Goal: Task Accomplishment & Management: Complete application form

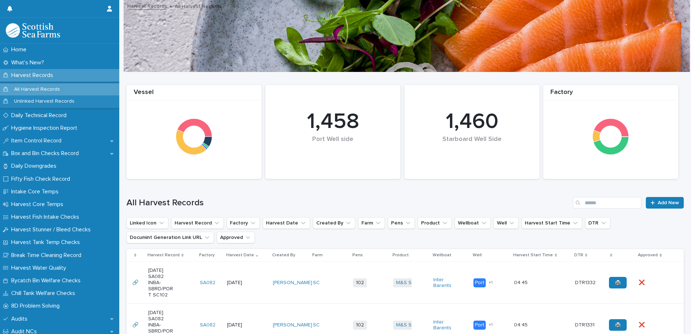
scroll to position [181, 0]
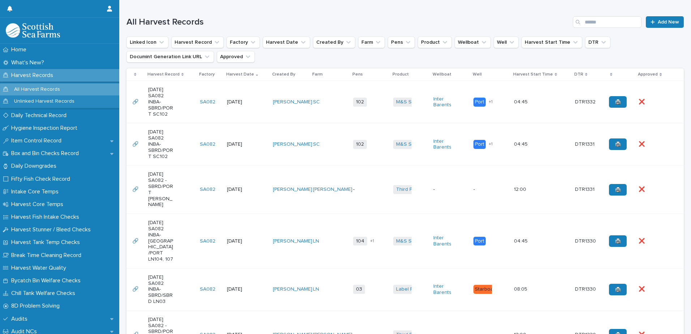
click at [336, 162] on td "SC" at bounding box center [330, 144] width 40 height 42
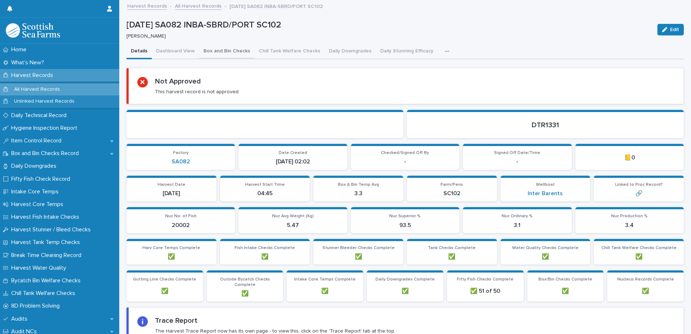
click at [235, 52] on button "Box and Bin Checks" at bounding box center [226, 51] width 55 height 15
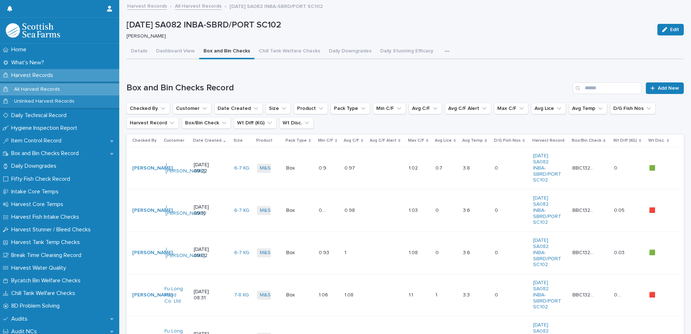
click at [183, 7] on link "All Harvest Records" at bounding box center [198, 5] width 47 height 8
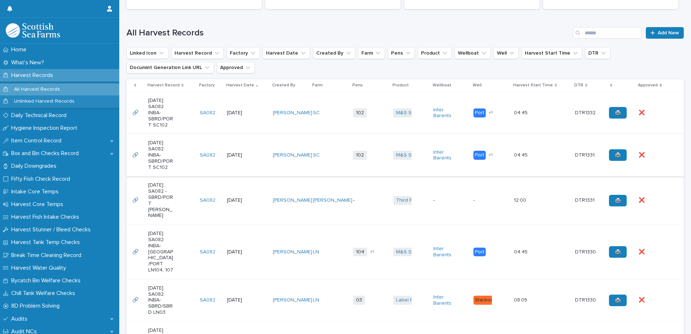
scroll to position [181, 0]
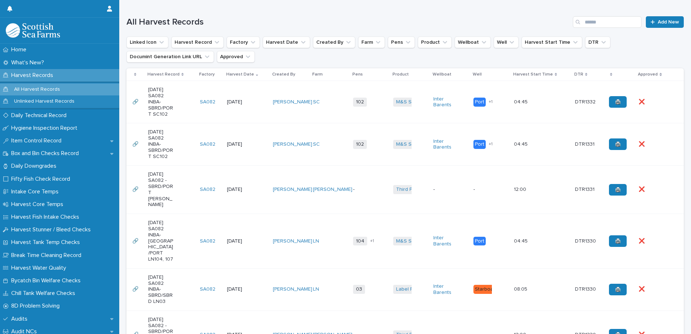
click at [337, 203] on td "[PERSON_NAME]" at bounding box center [330, 189] width 40 height 48
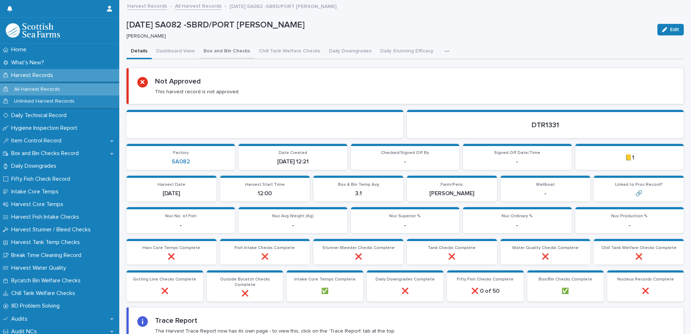
click at [216, 51] on button "Box and Bin Checks" at bounding box center [226, 51] width 55 height 15
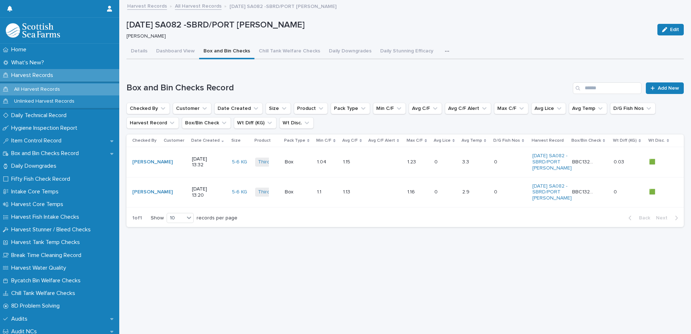
click at [491, 171] on td "0 0" at bounding box center [510, 162] width 38 height 30
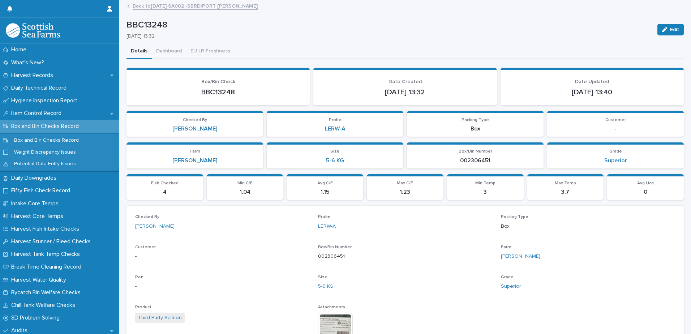
click at [152, 6] on link "Back to [DATE] SA082 -SBRD/PORT [PERSON_NAME]" at bounding box center [195, 5] width 125 height 8
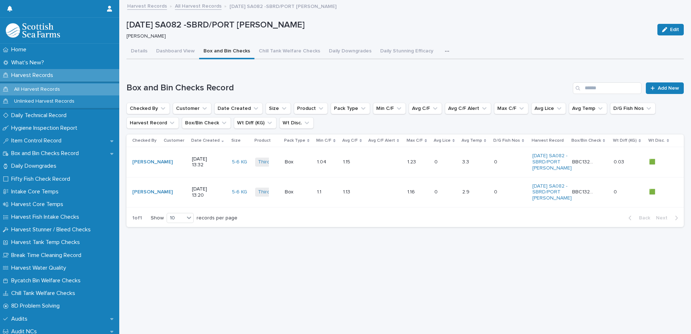
click at [354, 207] on td "1.13 1.13" at bounding box center [353, 192] width 26 height 30
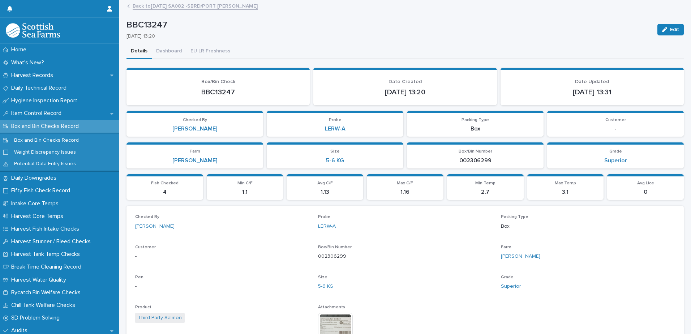
click at [150, 7] on link "Back to [DATE] SA082 -SBRD/PORT [PERSON_NAME]" at bounding box center [195, 5] width 125 height 8
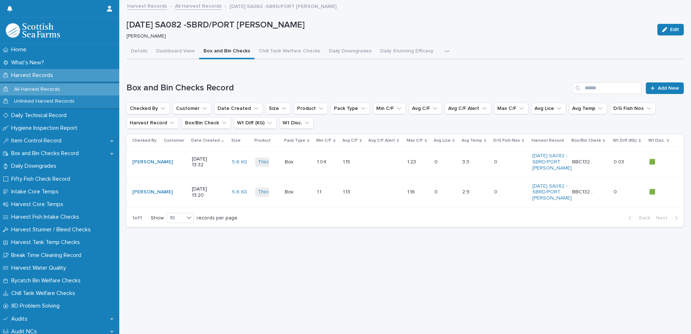
click at [49, 71] on div "Harvest Records" at bounding box center [59, 75] width 119 height 13
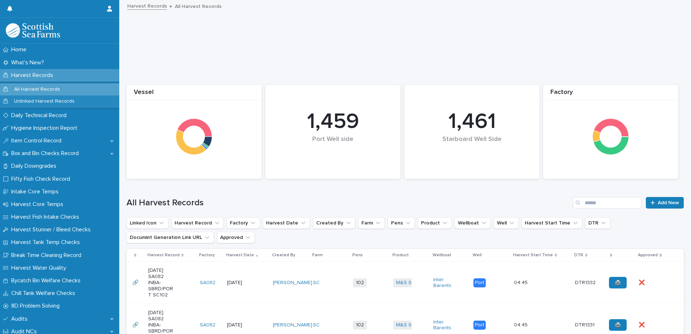
scroll to position [217, 0]
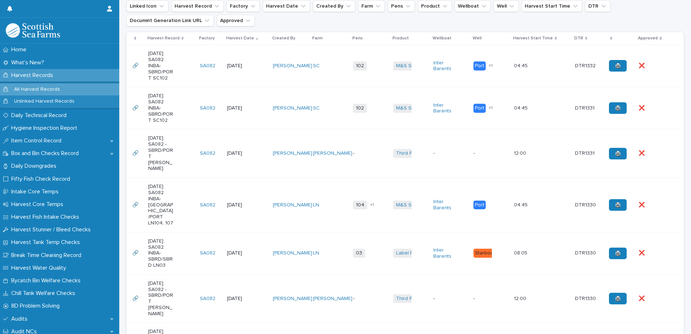
click at [316, 81] on td "SC" at bounding box center [330, 66] width 40 height 42
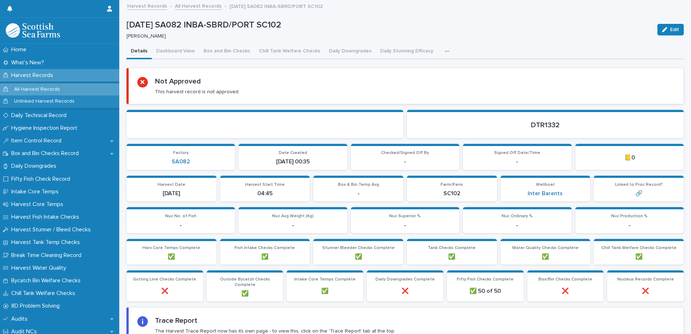
click at [445, 52] on icon "button" at bounding box center [447, 51] width 4 height 5
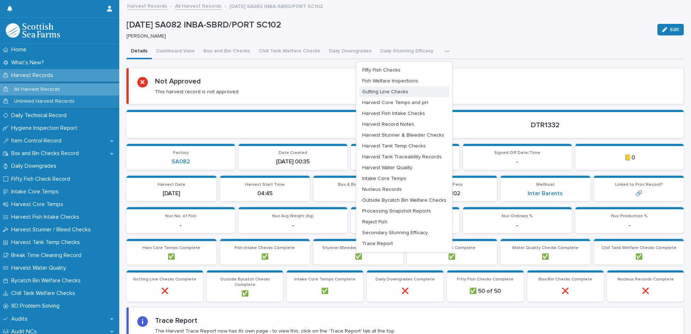
click at [380, 92] on span "Gutting Line Checks" at bounding box center [385, 91] width 46 height 5
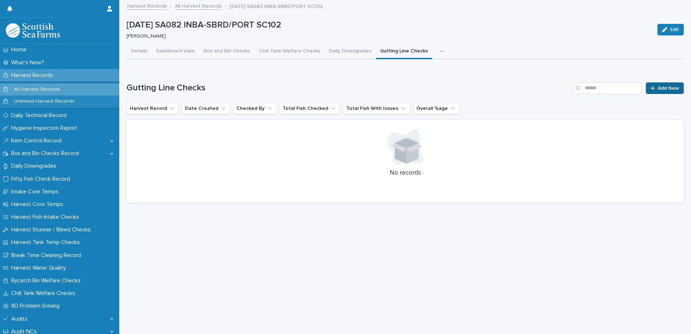
click at [647, 91] on link "Add New" at bounding box center [665, 88] width 38 height 12
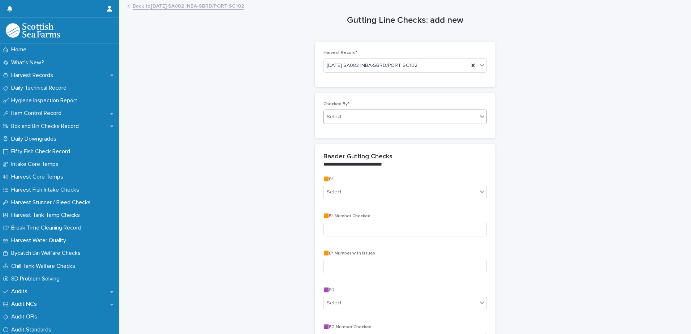
click at [334, 112] on div "Select..." at bounding box center [401, 117] width 154 height 12
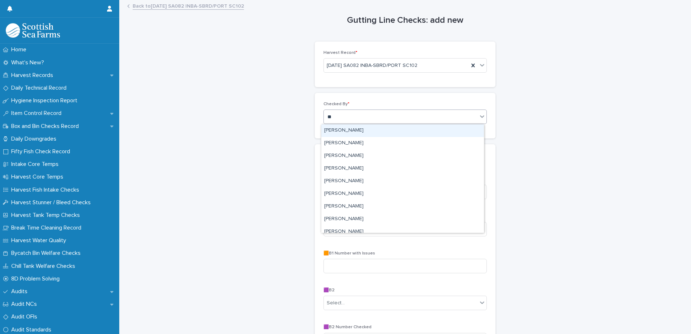
type input "***"
click at [347, 130] on div "[PERSON_NAME]" at bounding box center [402, 130] width 163 height 13
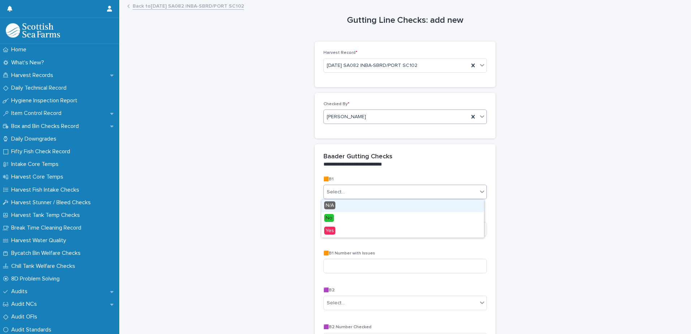
click at [333, 194] on div "Select..." at bounding box center [336, 192] width 18 height 8
click at [332, 219] on span "No" at bounding box center [329, 218] width 10 height 8
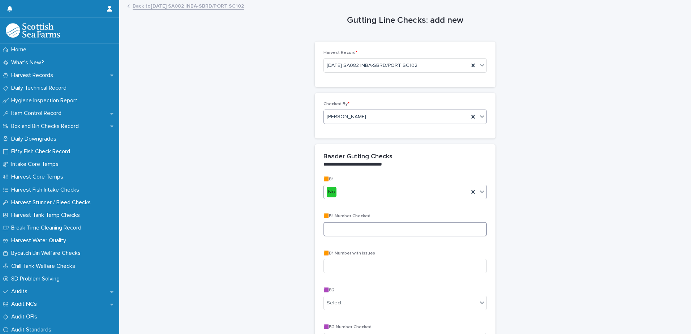
click at [331, 236] on input at bounding box center [404, 229] width 163 height 14
type input "**"
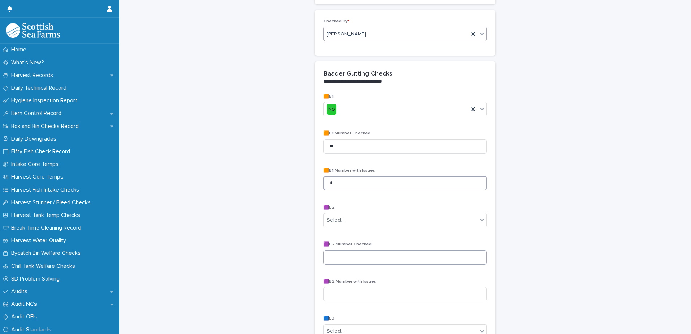
scroll to position [108, 0]
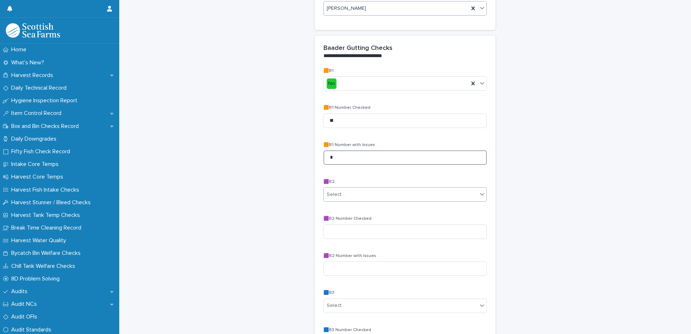
type input "*"
click at [345, 191] on div at bounding box center [345, 195] width 1 height 8
click at [335, 210] on div "N/A" at bounding box center [402, 208] width 163 height 13
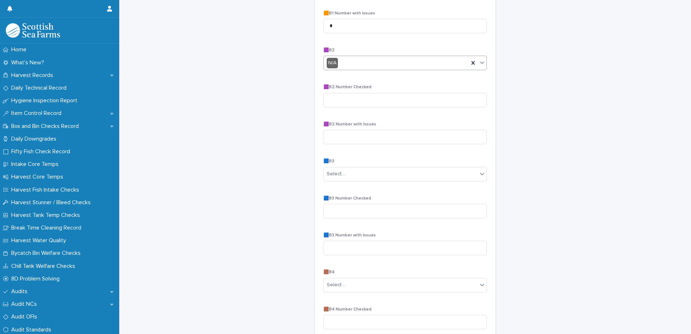
scroll to position [253, 0]
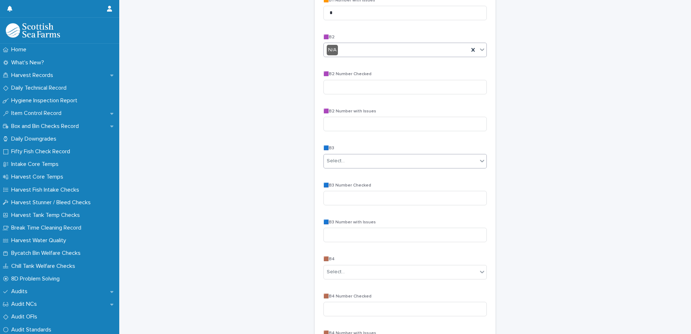
click at [329, 165] on div "Select..." at bounding box center [401, 161] width 154 height 12
click at [332, 188] on span "No" at bounding box center [329, 187] width 10 height 8
click at [334, 198] on input at bounding box center [404, 198] width 163 height 14
type input "**"
type input "*"
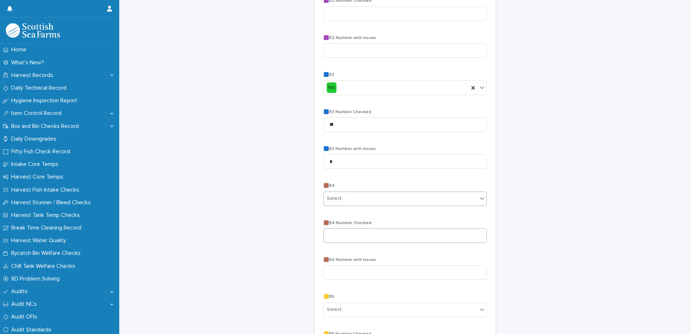
scroll to position [361, 0]
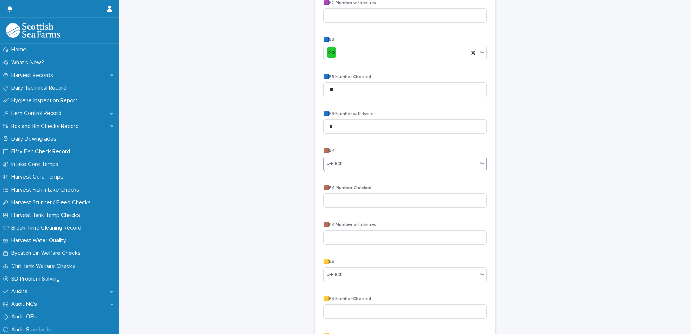
click at [331, 160] on div "Select..." at bounding box center [336, 164] width 18 height 8
click at [331, 190] on span "No" at bounding box center [329, 190] width 10 height 8
click at [328, 197] on input at bounding box center [404, 200] width 163 height 14
type input "**"
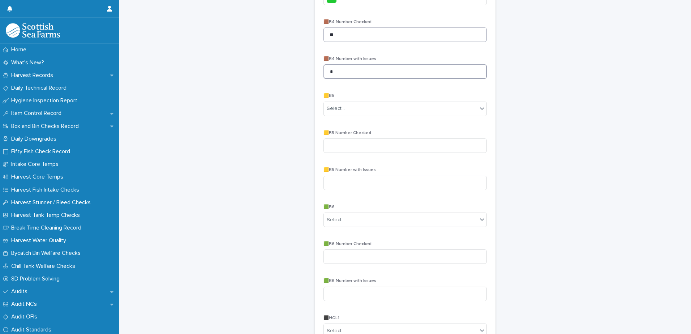
scroll to position [542, 0]
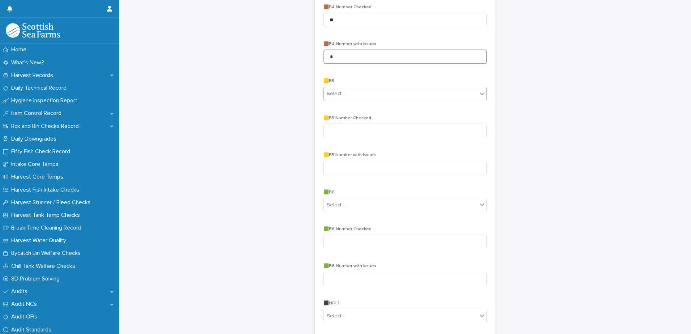
type input "*"
click at [338, 92] on div "Select..." at bounding box center [336, 94] width 18 height 8
click at [335, 120] on div "No" at bounding box center [402, 120] width 163 height 13
click at [331, 132] on input at bounding box center [404, 131] width 163 height 14
type input "**"
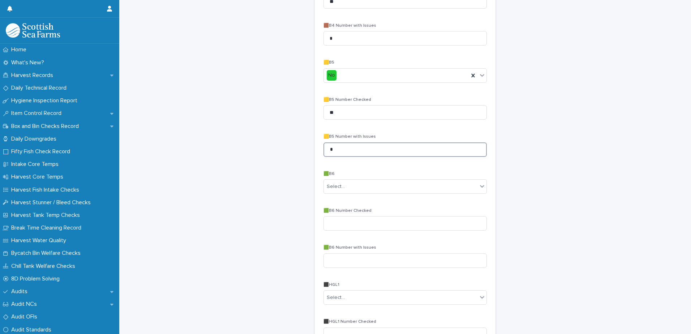
scroll to position [578, 0]
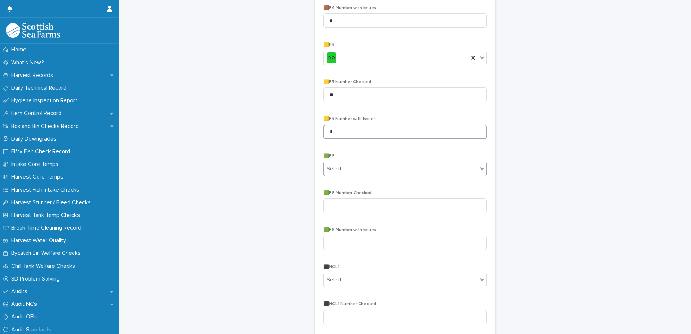
type input "*"
click at [332, 172] on div "Select..." at bounding box center [336, 169] width 18 height 8
click at [329, 196] on span "No" at bounding box center [329, 195] width 10 height 8
click at [332, 199] on input at bounding box center [404, 205] width 163 height 14
type input "**"
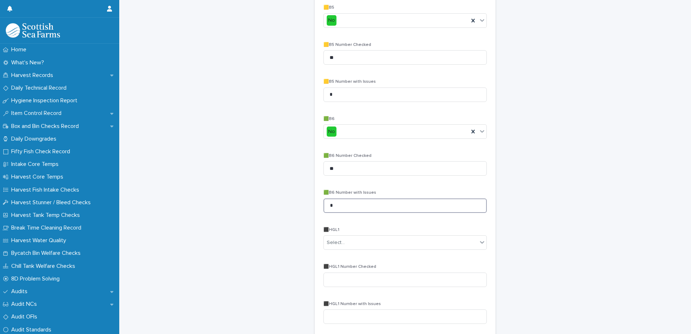
scroll to position [650, 0]
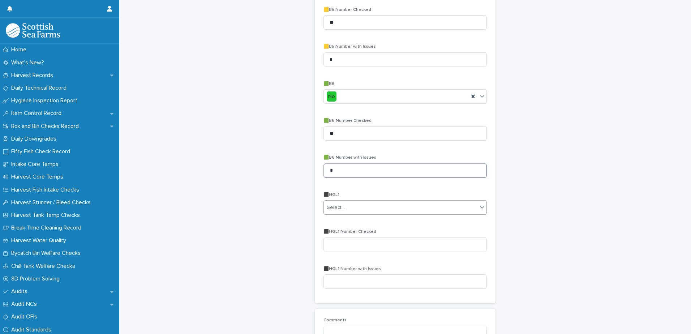
type input "*"
click at [330, 206] on div "Select..." at bounding box center [336, 208] width 18 height 8
click at [326, 233] on span "No" at bounding box center [329, 233] width 10 height 8
click at [331, 244] on input at bounding box center [404, 244] width 163 height 14
type input "**"
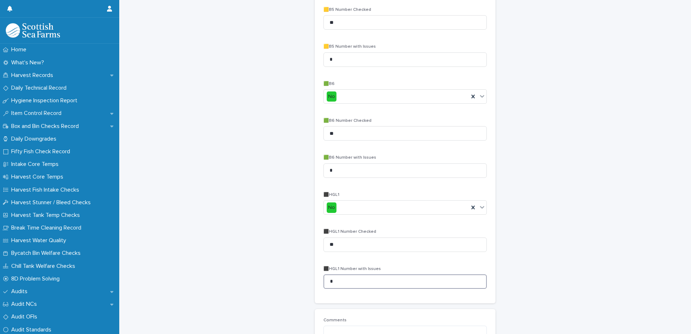
scroll to position [731, 0]
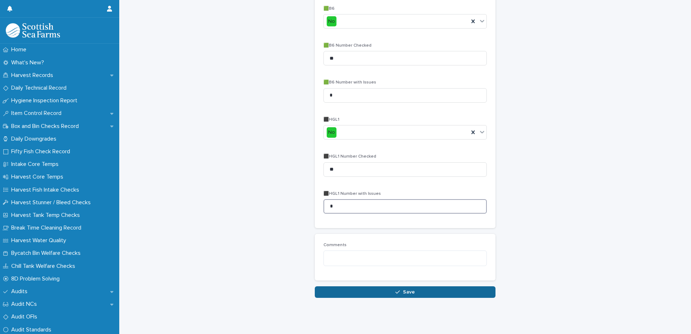
type input "*"
click at [336, 286] on button "Save" at bounding box center [405, 292] width 181 height 12
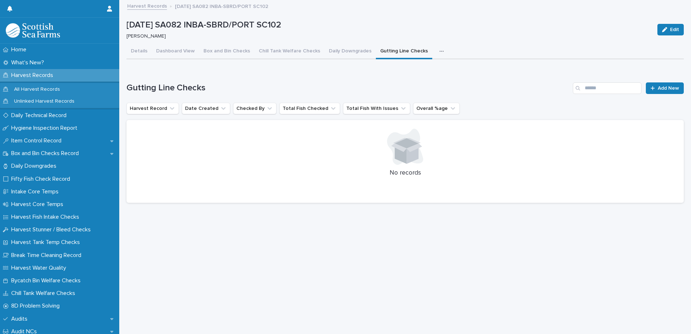
scroll to position [5, 0]
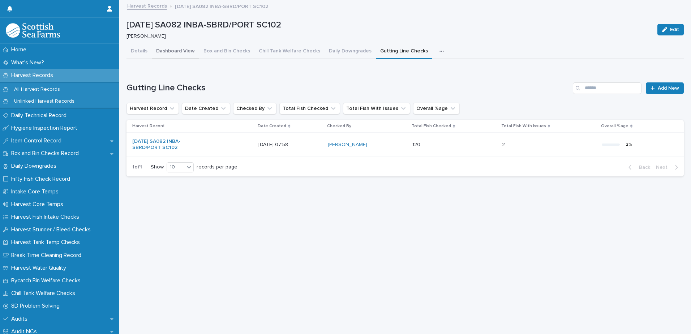
click at [171, 48] on div "Details Dashboard View Box and Bin Checks Chill Tank Welfare Checks Daily Downg…" at bounding box center [404, 113] width 557 height 138
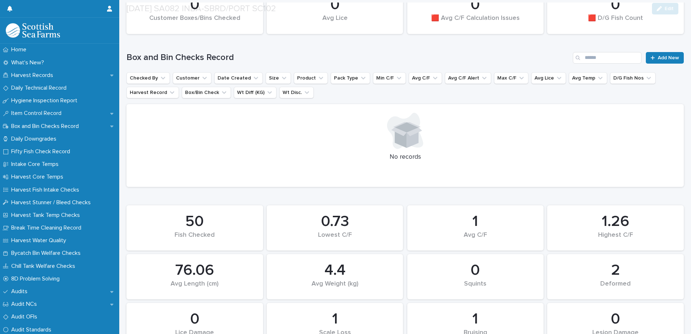
scroll to position [325, 0]
